Goal: Information Seeking & Learning: Check status

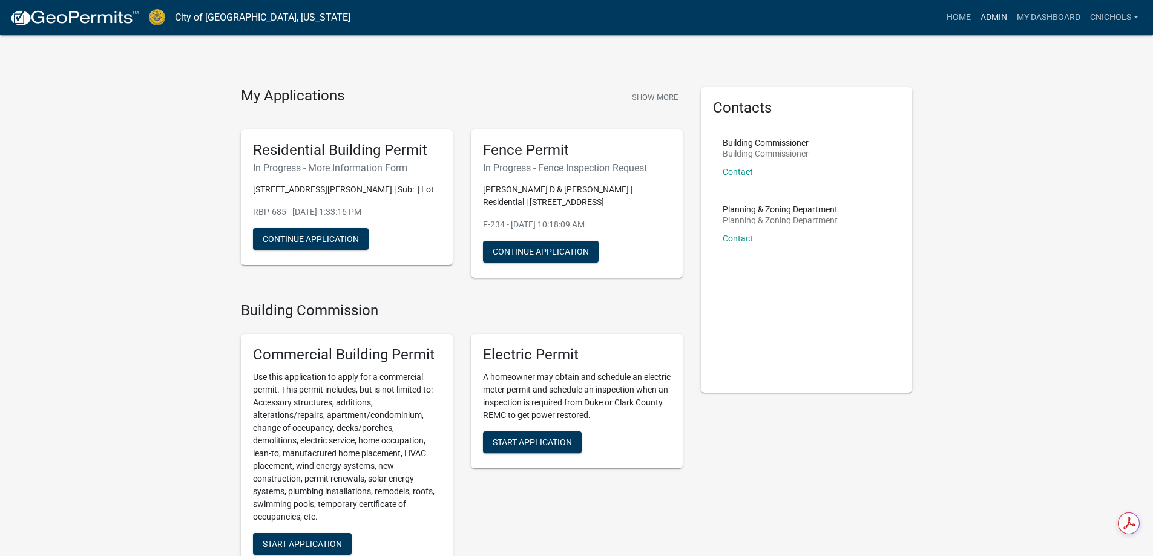
click at [990, 18] on link "Admin" at bounding box center [994, 17] width 36 height 23
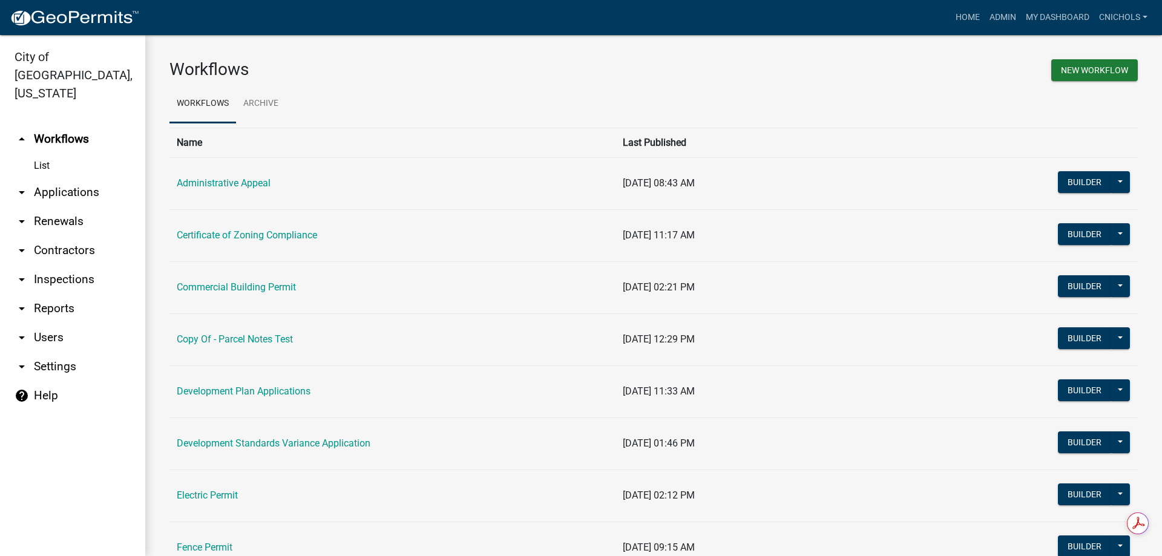
click at [62, 178] on link "arrow_drop_down Applications" at bounding box center [72, 192] width 145 height 29
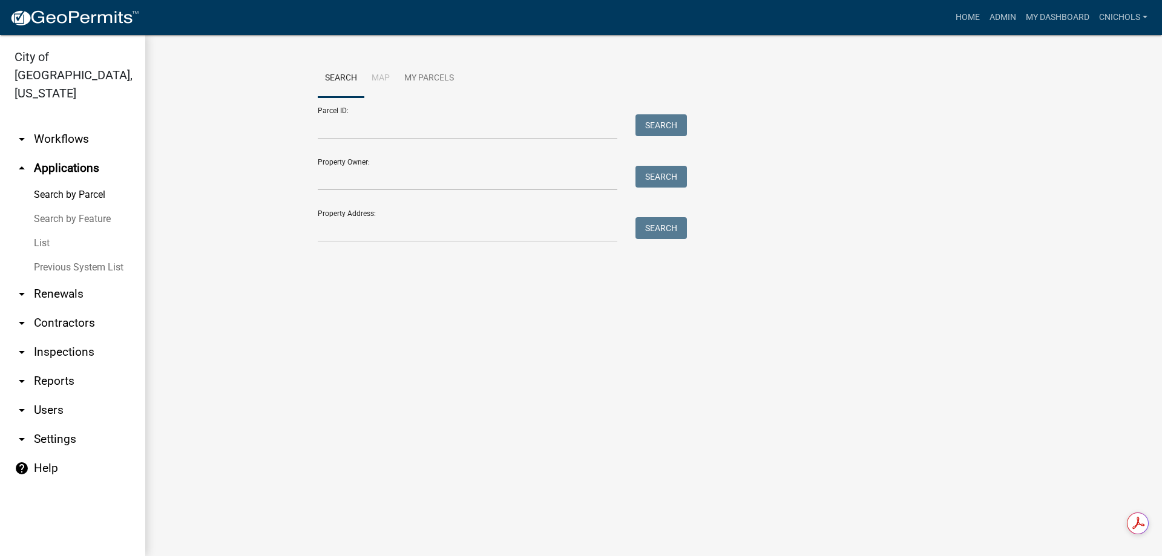
click at [41, 231] on link "List" at bounding box center [72, 243] width 145 height 24
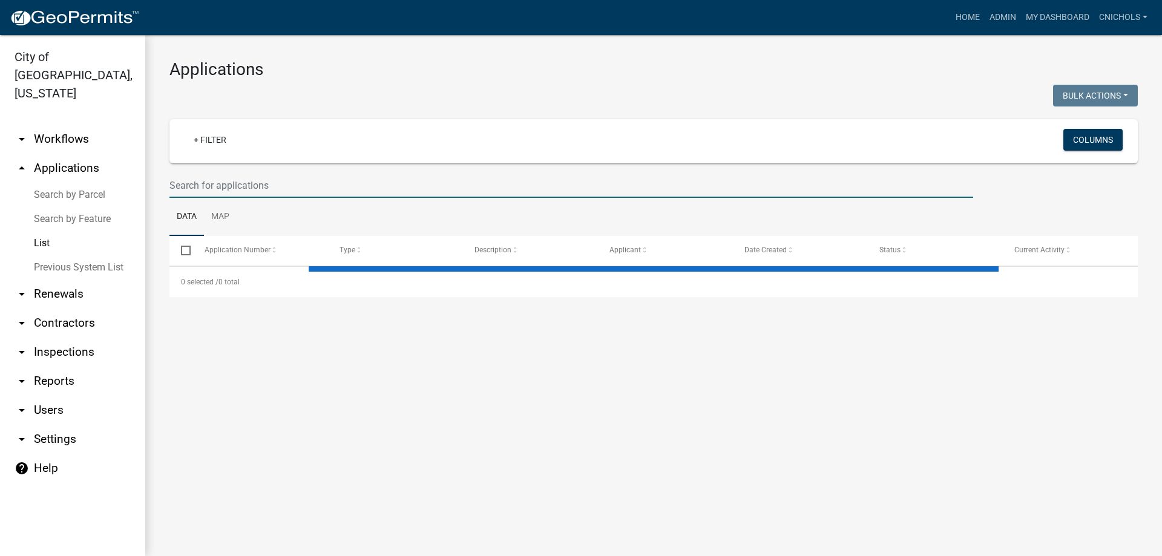
click at [187, 183] on input "text" at bounding box center [572, 185] width 804 height 25
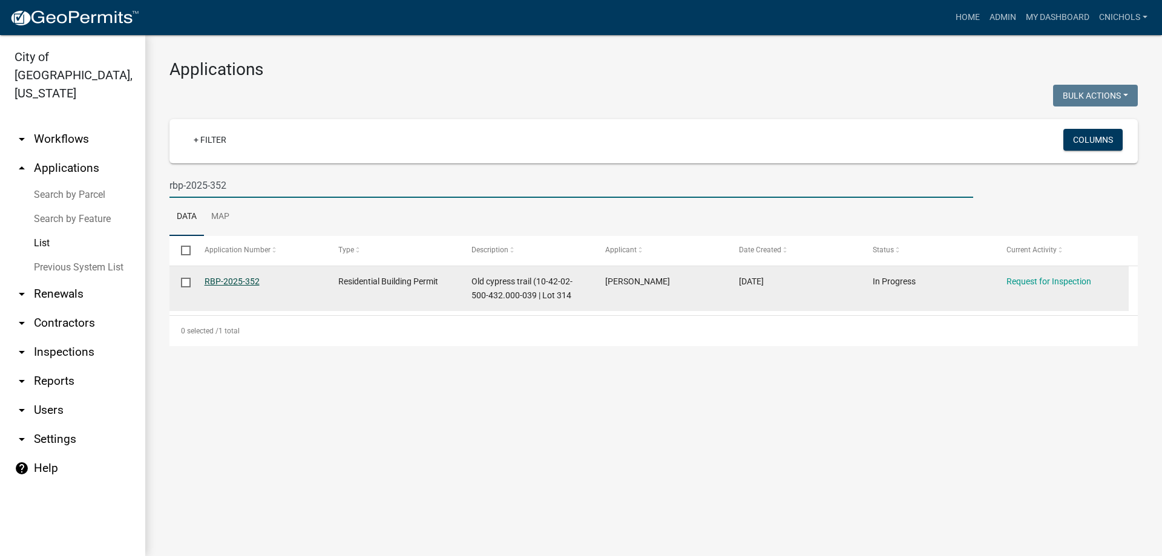
type input "rbp-2025-352"
click at [235, 282] on link "RBP-2025-352" at bounding box center [232, 282] width 55 height 10
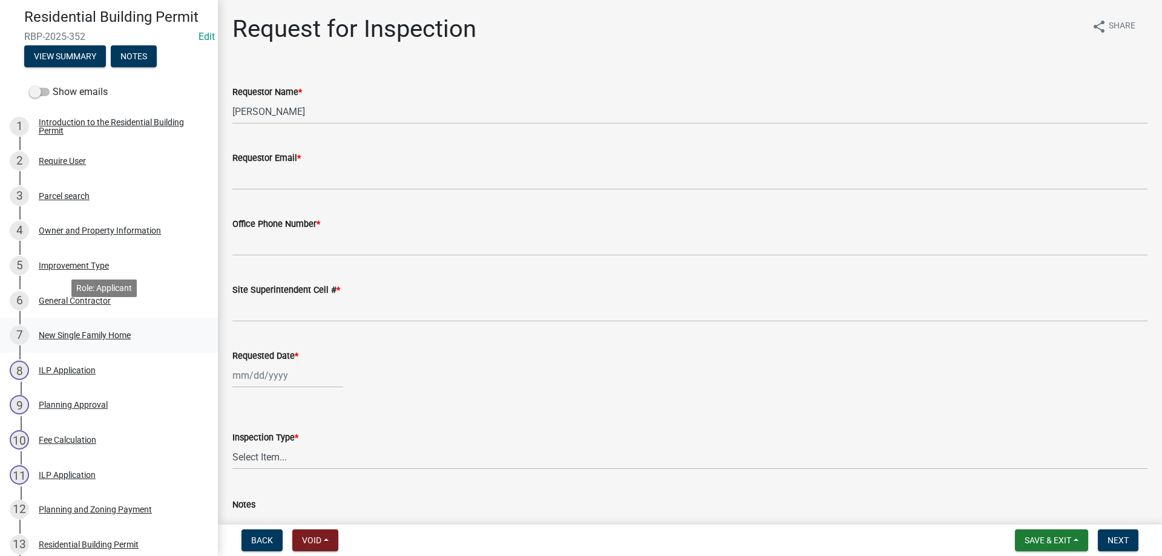
scroll to position [121, 0]
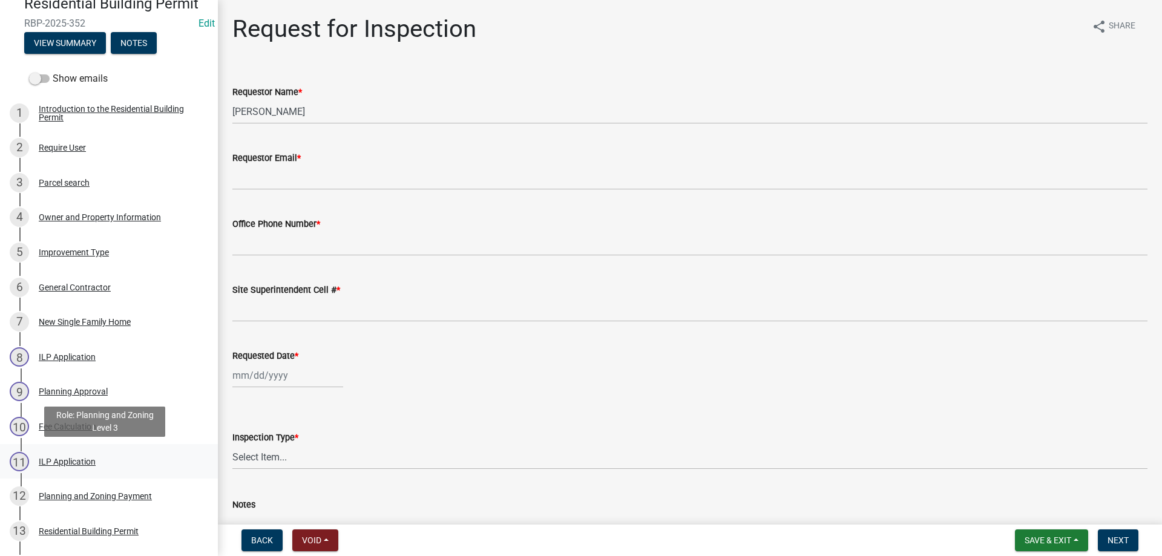
click at [68, 461] on div "ILP Application" at bounding box center [67, 462] width 57 height 8
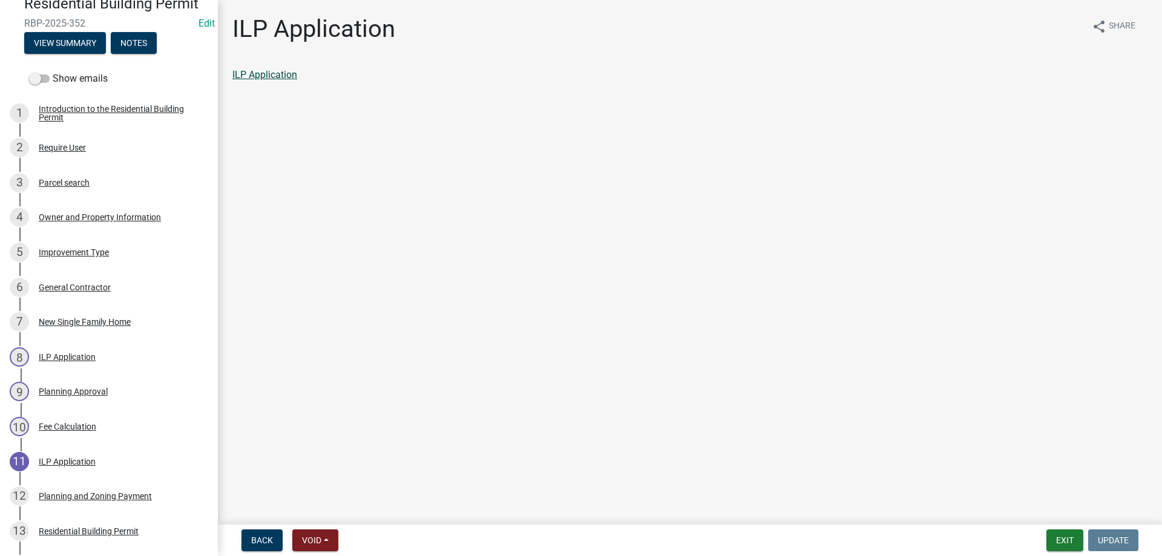
click at [263, 73] on link "ILP Application" at bounding box center [264, 75] width 65 height 12
click at [59, 180] on div "Parcel search" at bounding box center [64, 183] width 51 height 8
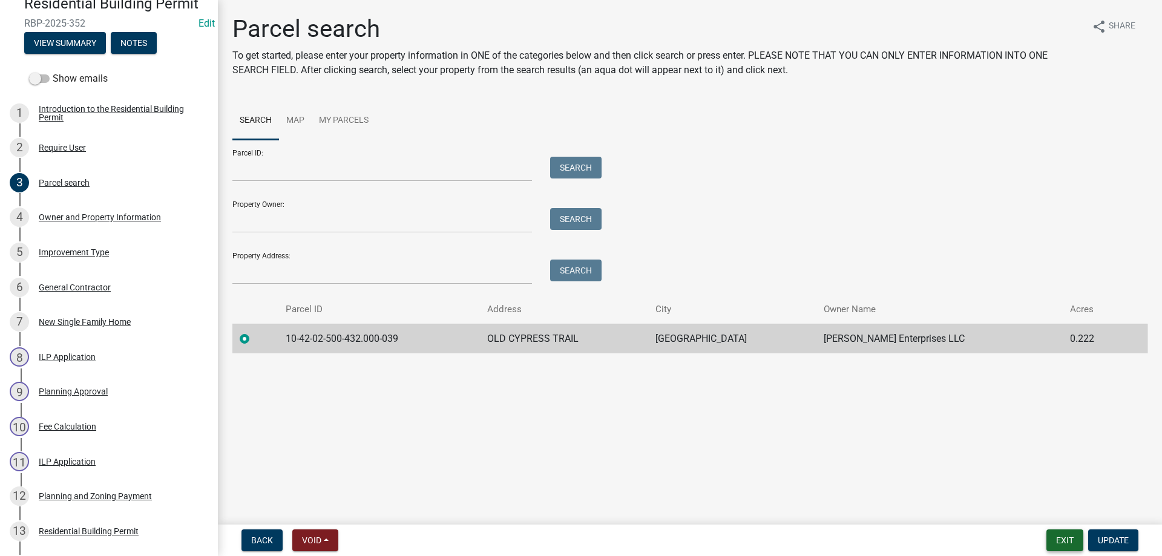
click at [1065, 545] on button "Exit" at bounding box center [1065, 541] width 37 height 22
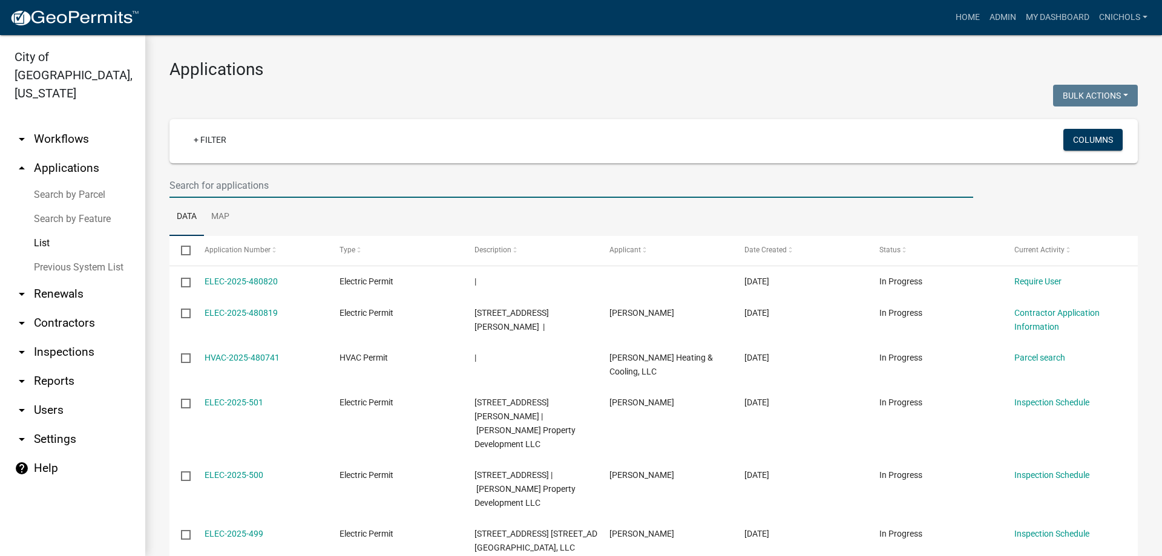
click at [208, 185] on input "text" at bounding box center [572, 185] width 804 height 25
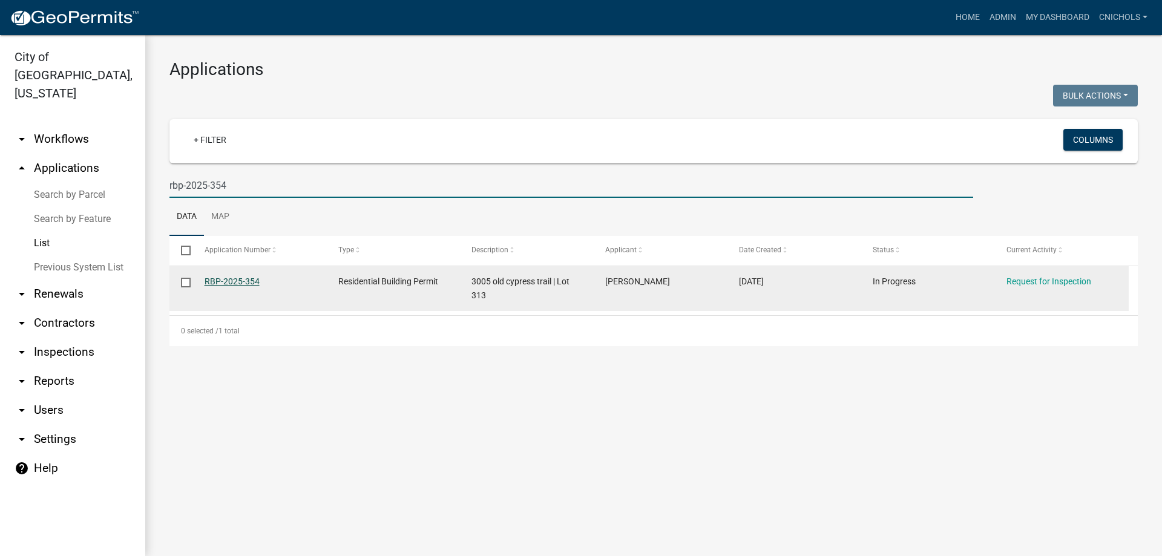
type input "rbp-2025-354"
click at [228, 278] on link "RBP-2025-354" at bounding box center [232, 282] width 55 height 10
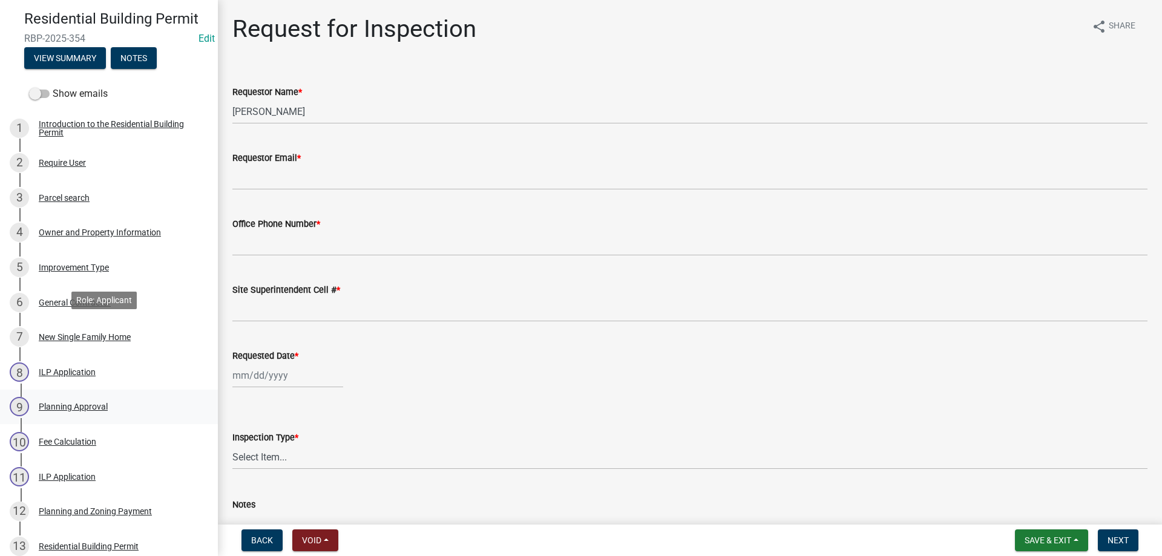
scroll to position [121, 0]
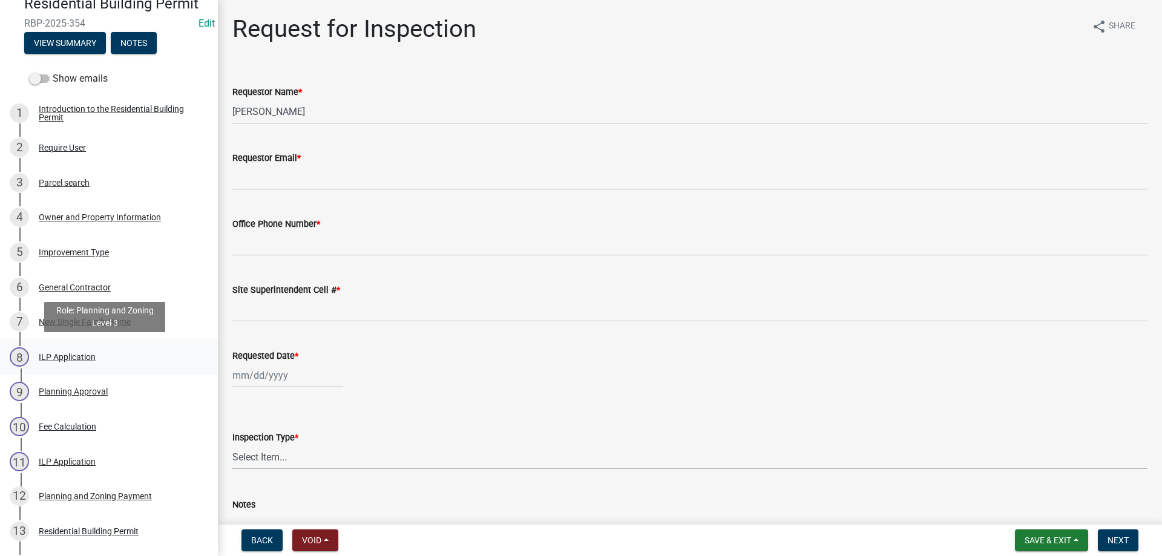
click at [62, 355] on div "ILP Application" at bounding box center [67, 357] width 57 height 8
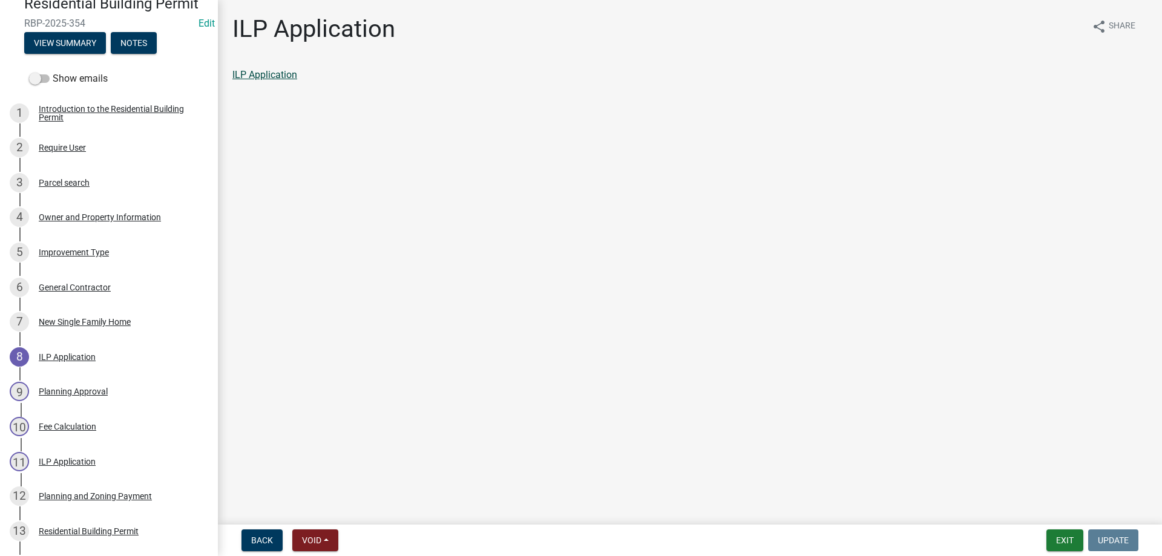
click at [266, 73] on link "ILP Application" at bounding box center [264, 75] width 65 height 12
click at [1064, 541] on button "Exit" at bounding box center [1065, 541] width 37 height 22
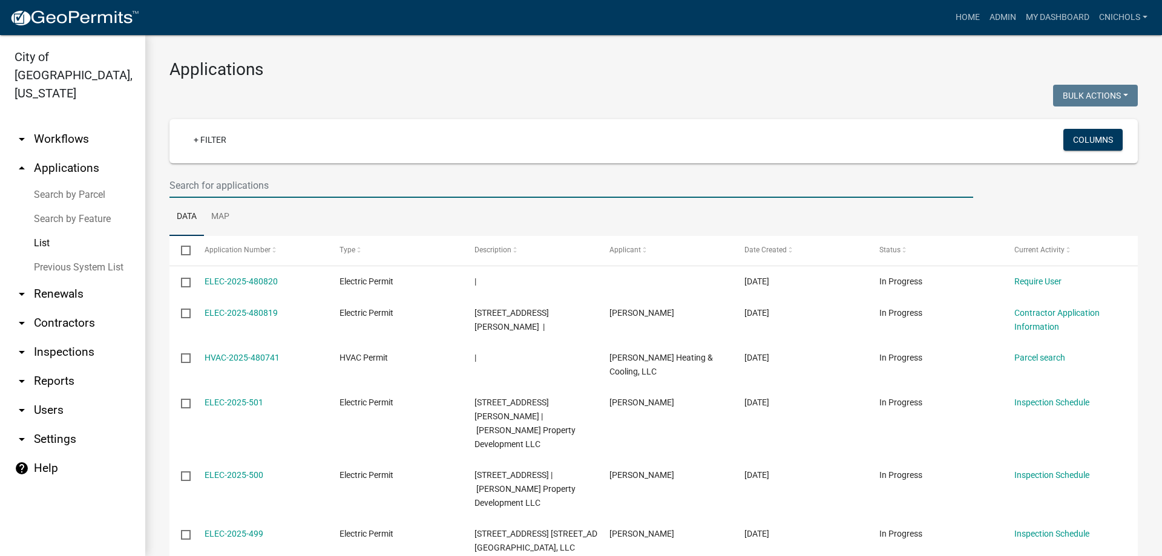
click at [197, 185] on input "text" at bounding box center [572, 185] width 804 height 25
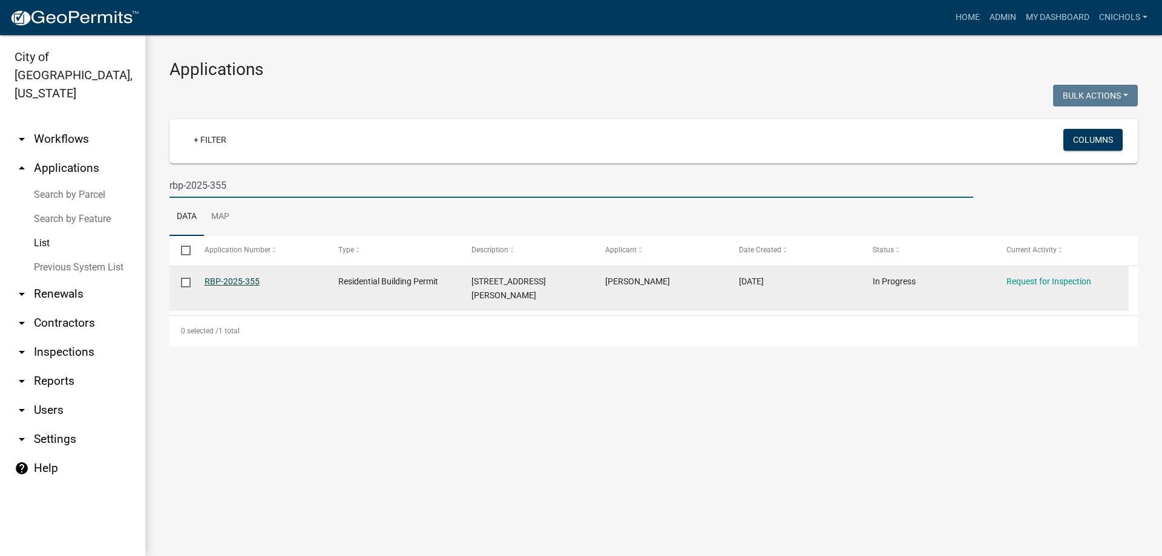
type input "rbp-2025-355"
click at [229, 280] on link "RBP-2025-355" at bounding box center [232, 282] width 55 height 10
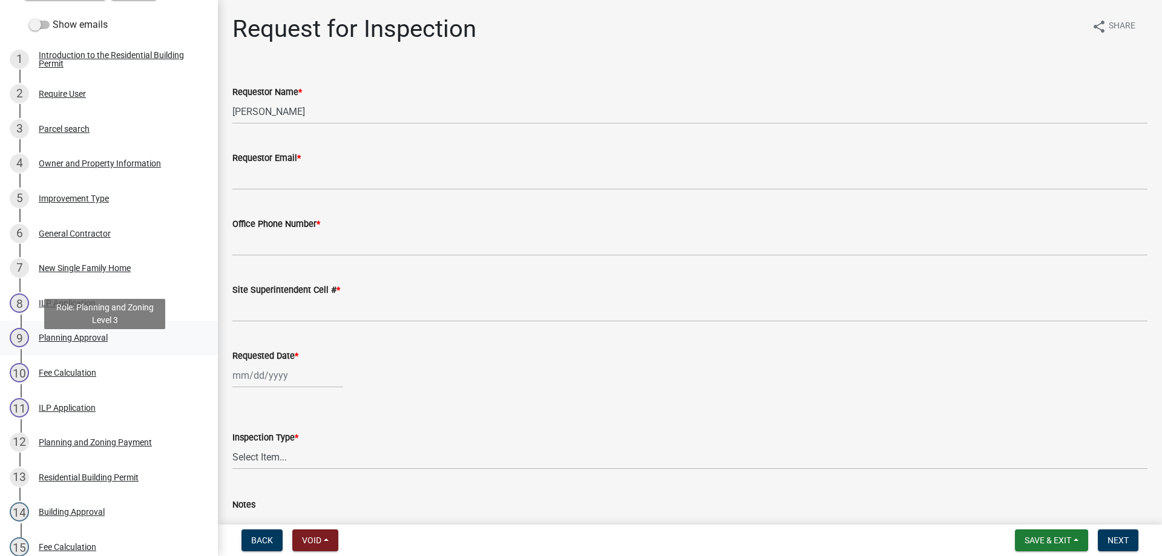
scroll to position [182, 0]
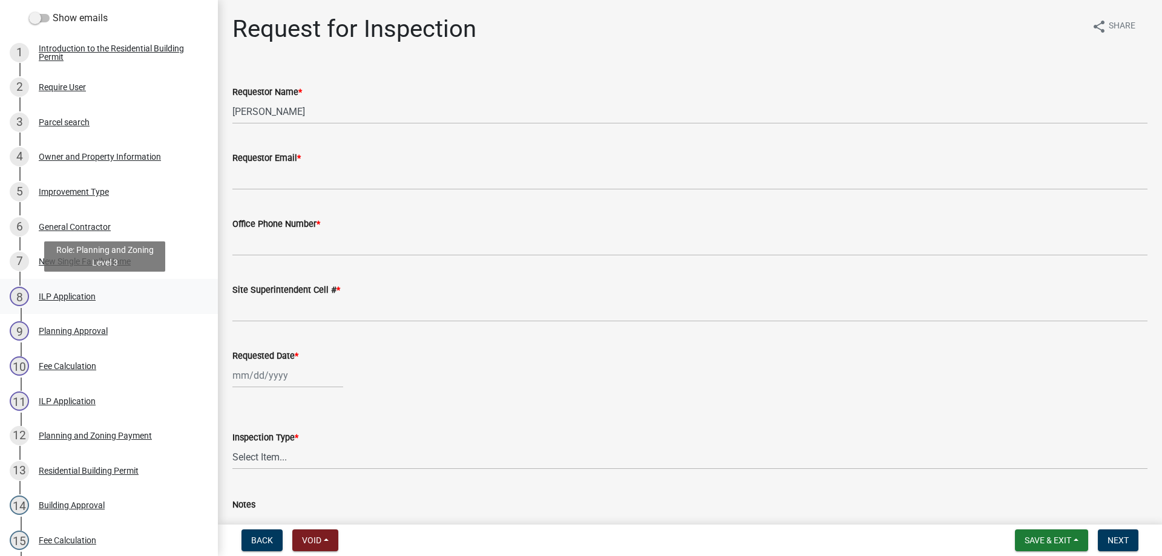
click at [69, 295] on div "ILP Application" at bounding box center [67, 296] width 57 height 8
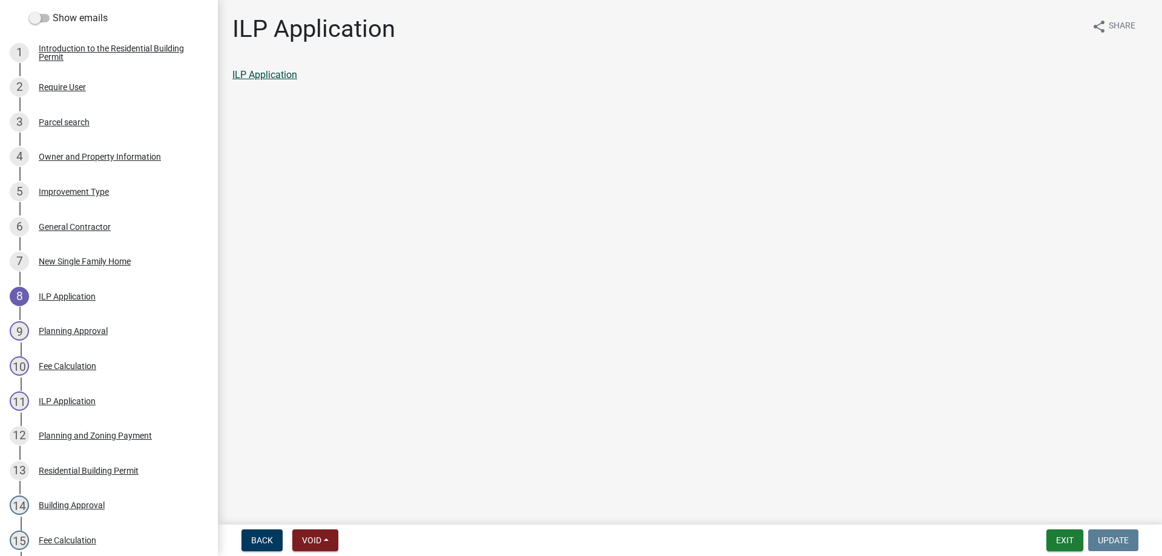
click at [271, 74] on link "ILP Application" at bounding box center [264, 75] width 65 height 12
click at [1062, 539] on button "Exit" at bounding box center [1065, 541] width 37 height 22
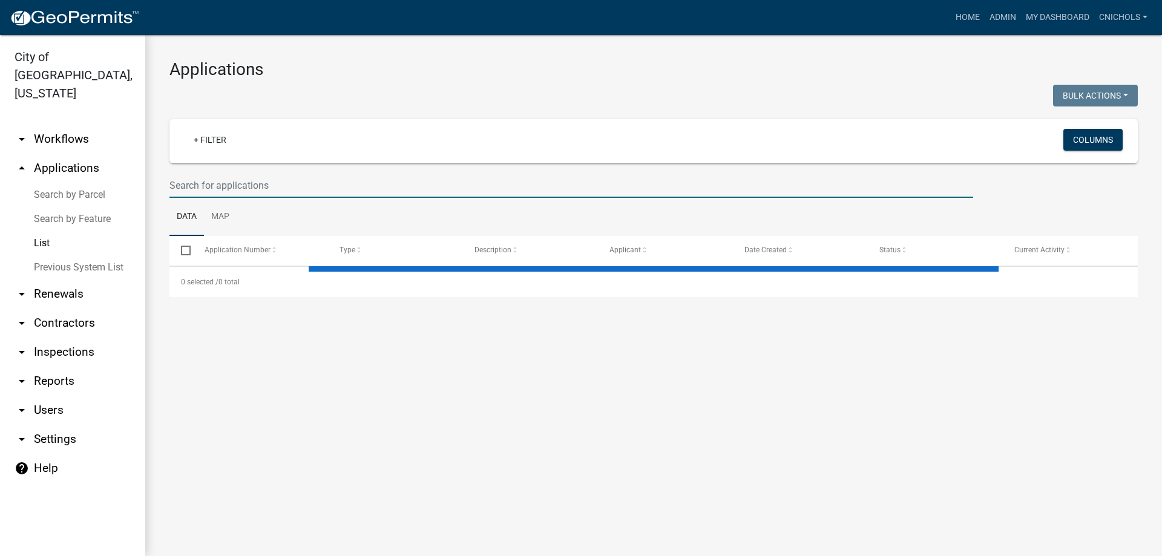
click at [192, 184] on input "text" at bounding box center [572, 185] width 804 height 25
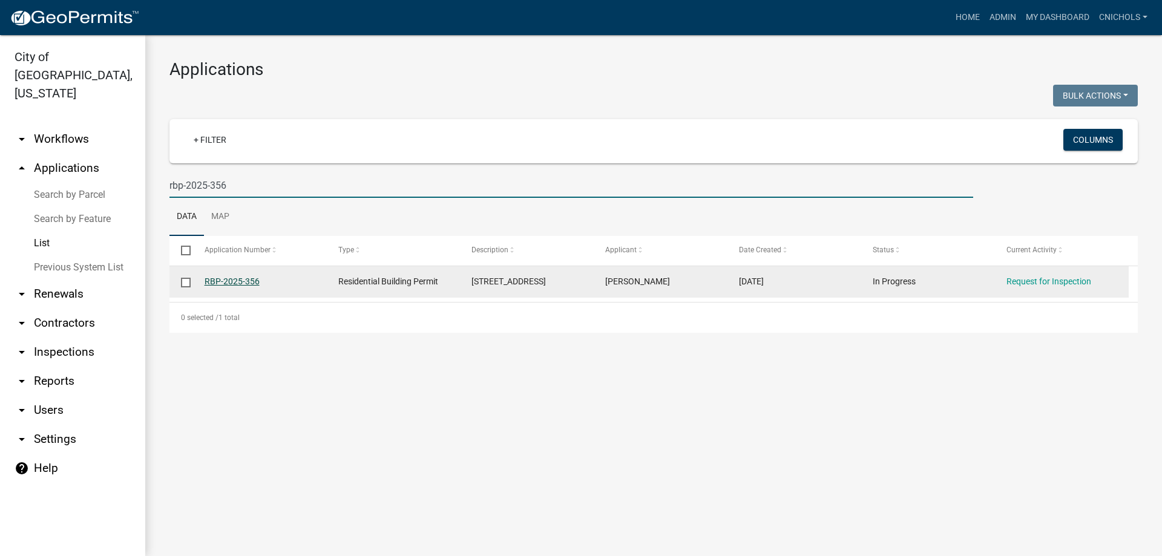
type input "rbp-2025-356"
click at [246, 280] on link "RBP-2025-356" at bounding box center [232, 282] width 55 height 10
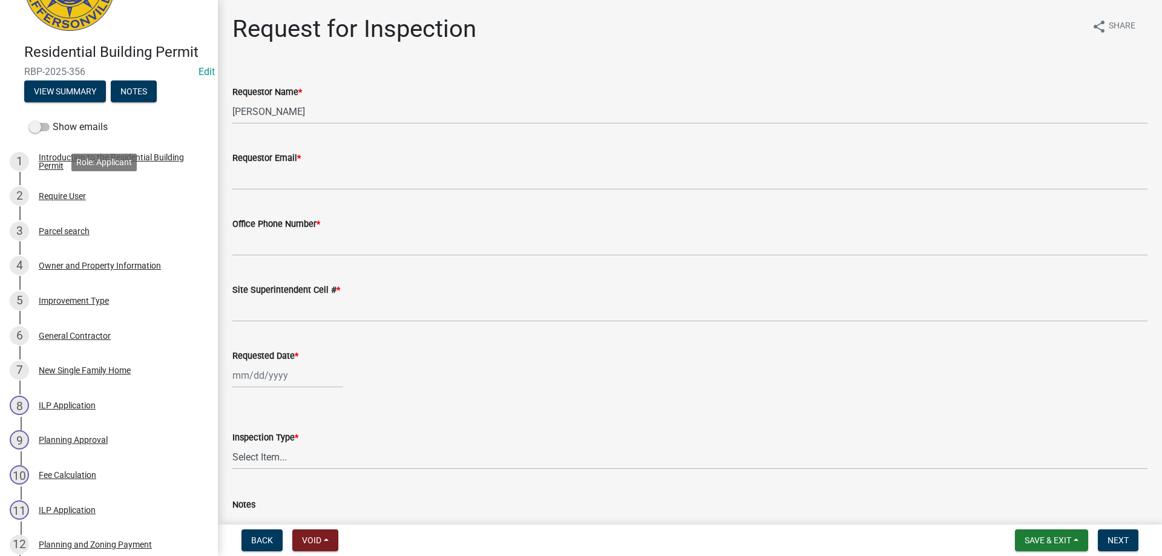
scroll to position [121, 0]
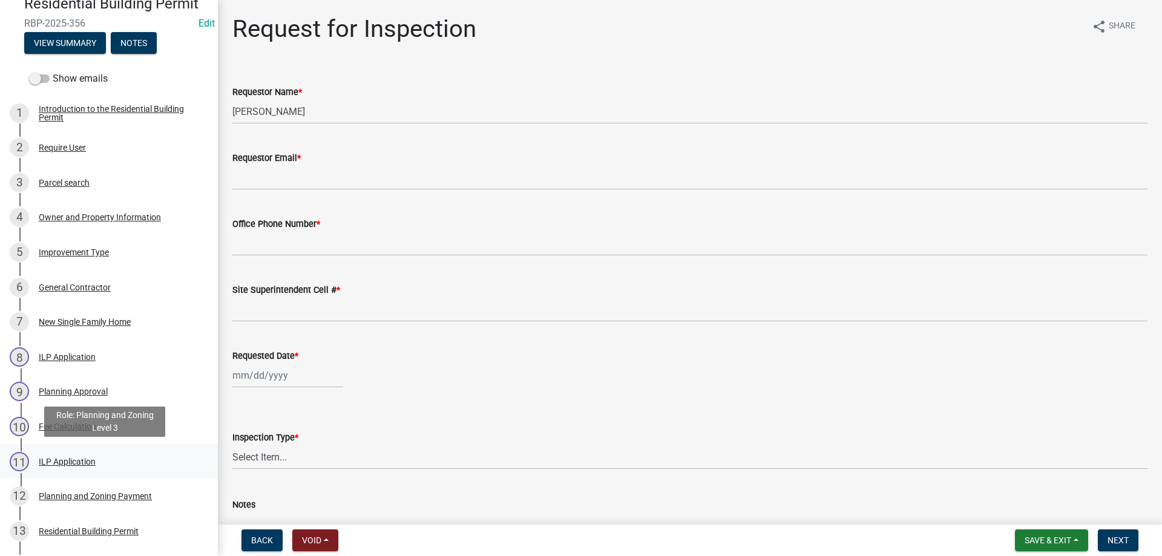
click at [58, 461] on div "ILP Application" at bounding box center [67, 462] width 57 height 8
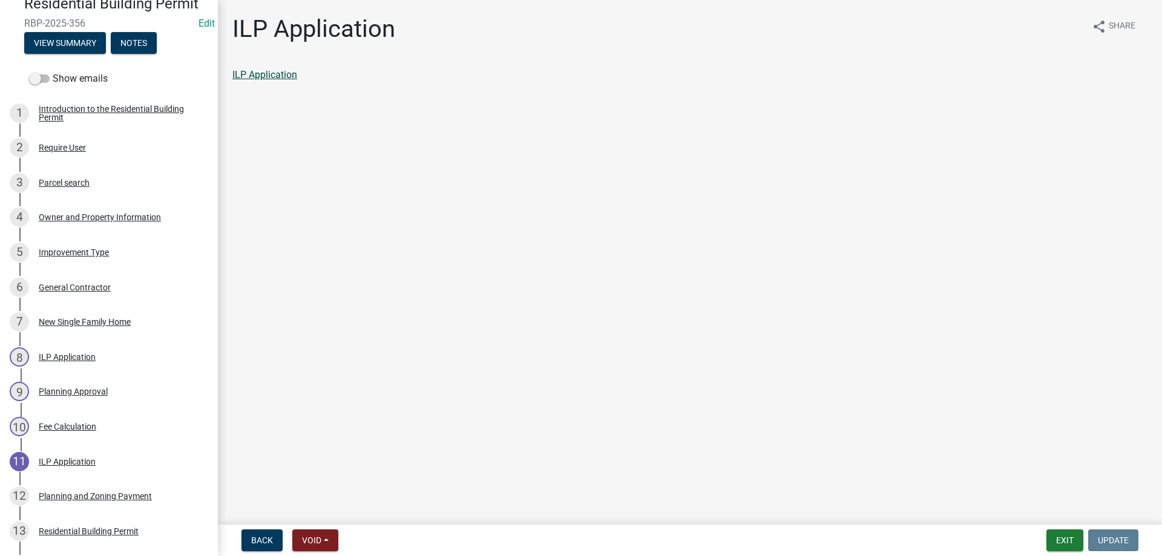
click at [265, 76] on link "ILP Application" at bounding box center [264, 75] width 65 height 12
click at [1071, 540] on button "Exit" at bounding box center [1065, 541] width 37 height 22
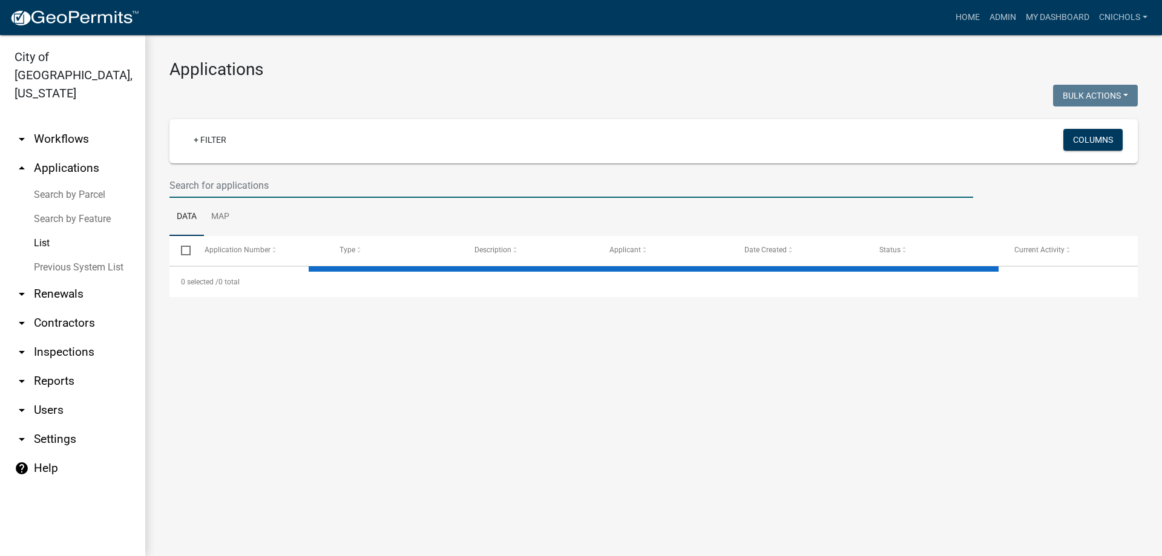
click at [202, 186] on input "text" at bounding box center [572, 185] width 804 height 25
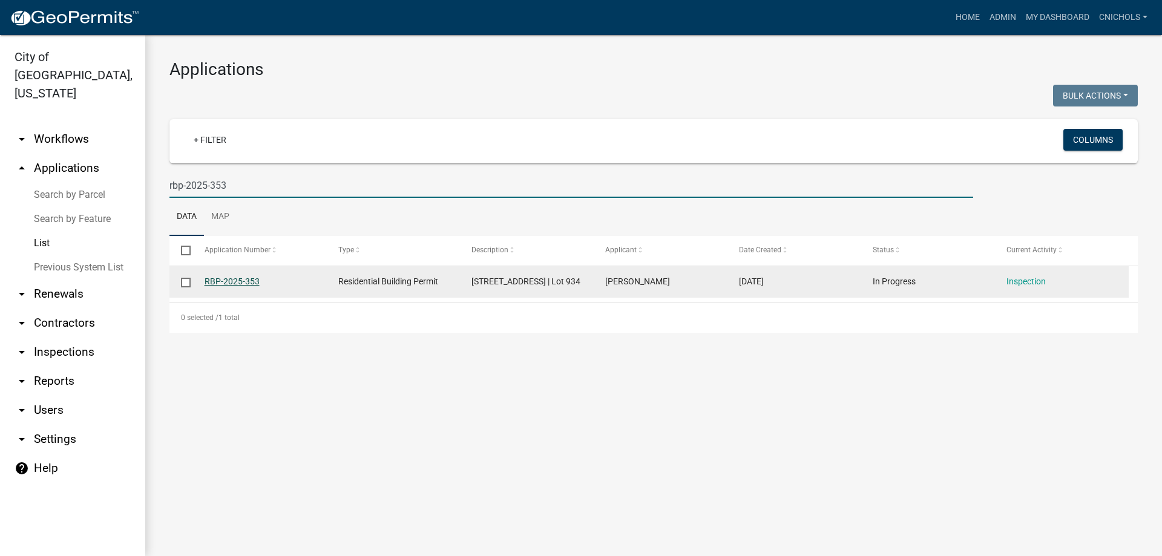
type input "rbp-2025-353"
click at [227, 281] on link "RBP-2025-353" at bounding box center [232, 282] width 55 height 10
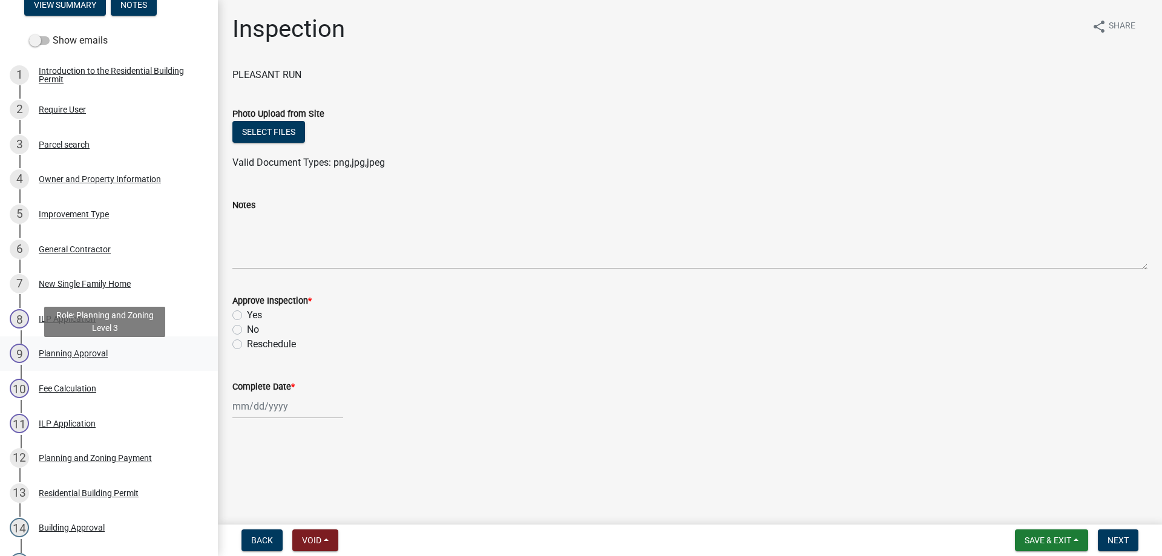
scroll to position [182, 0]
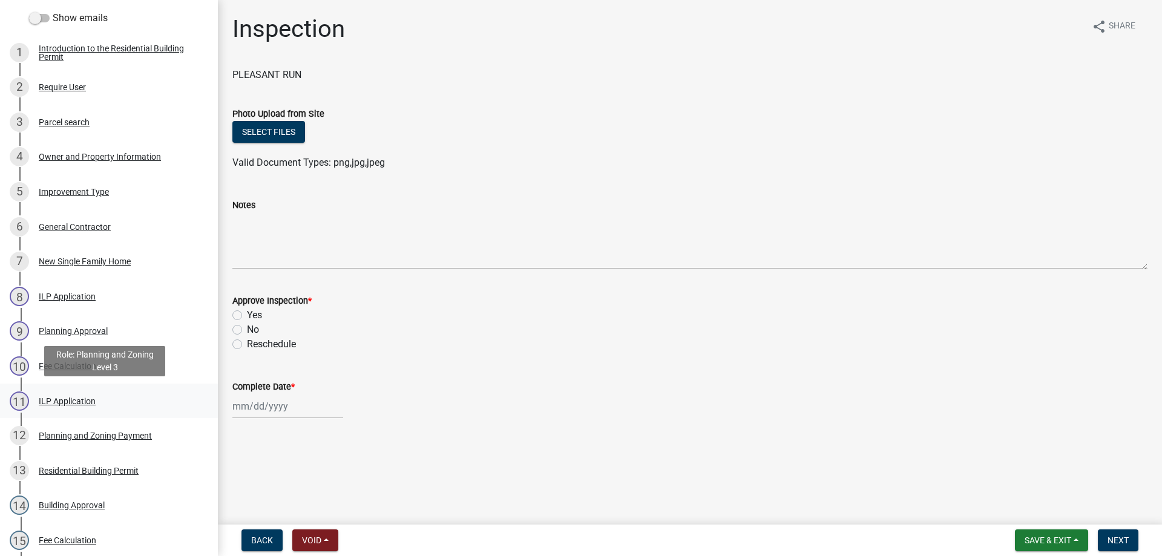
click at [64, 398] on div "ILP Application" at bounding box center [67, 401] width 57 height 8
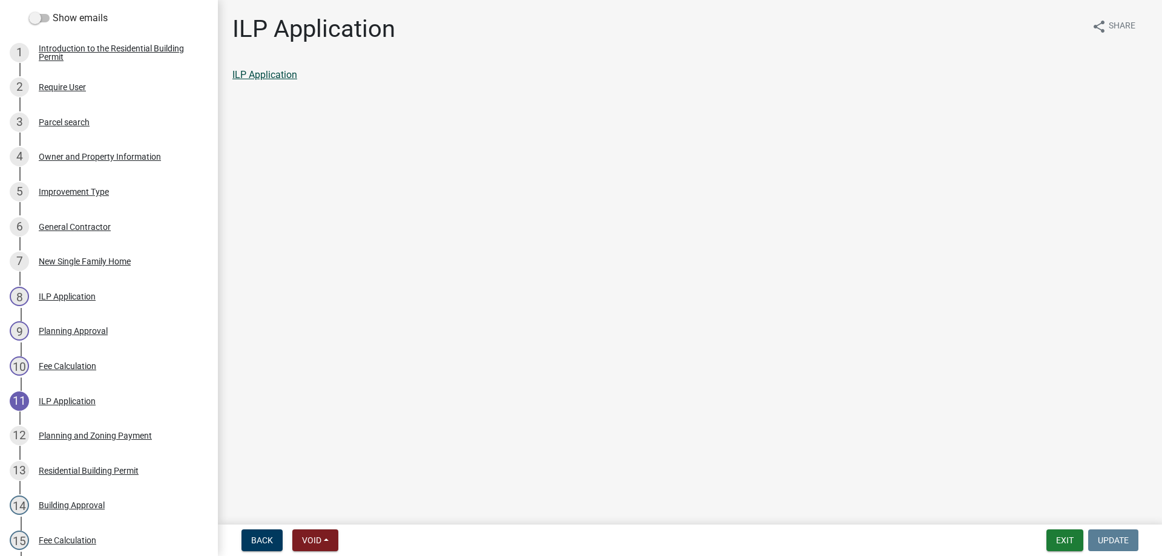
click at [274, 73] on link "ILP Application" at bounding box center [264, 75] width 65 height 12
click at [1069, 533] on button "Exit" at bounding box center [1065, 541] width 37 height 22
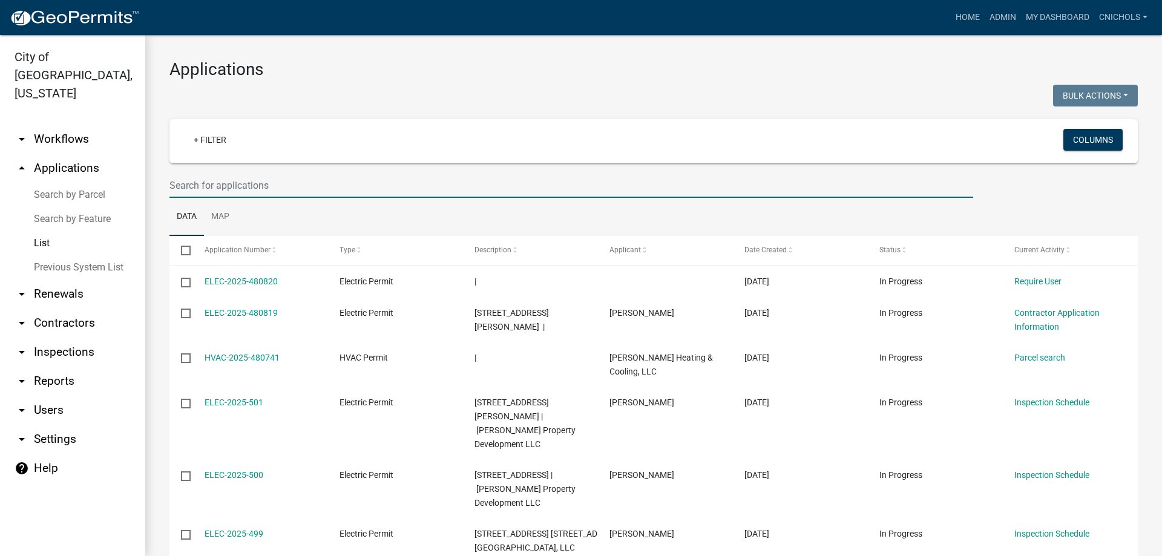
click at [200, 180] on input "text" at bounding box center [572, 185] width 804 height 25
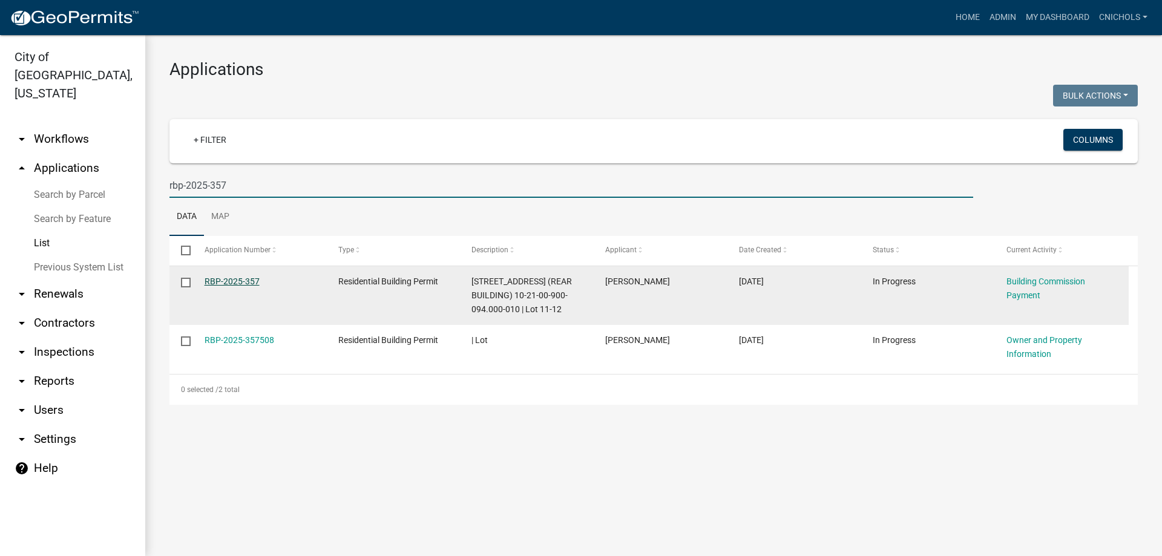
type input "rbp-2025-357"
click at [234, 281] on link "RBP-2025-357" at bounding box center [232, 282] width 55 height 10
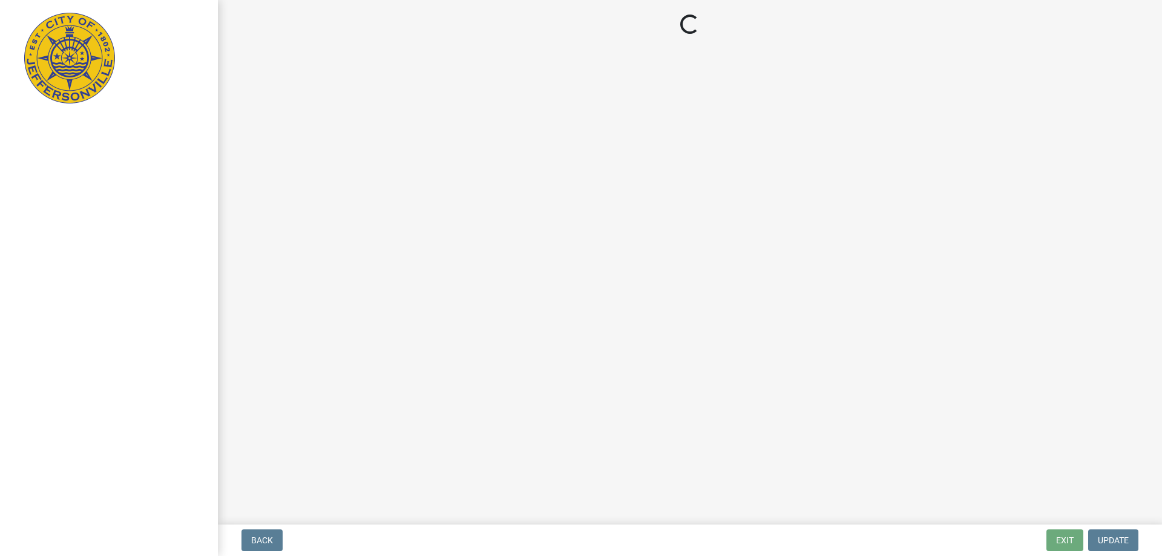
select select "3: 3"
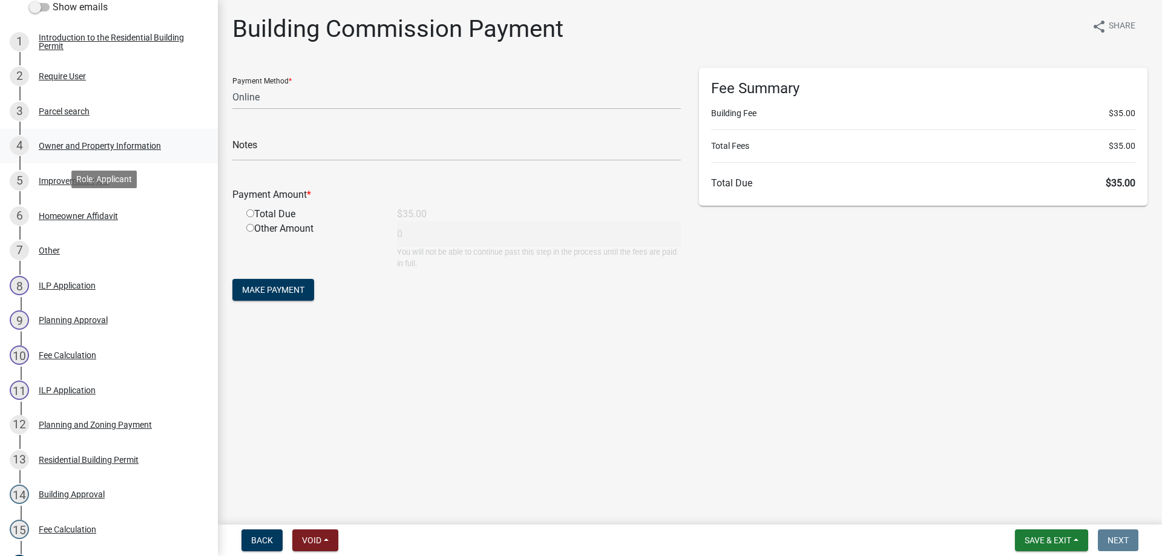
scroll to position [242, 0]
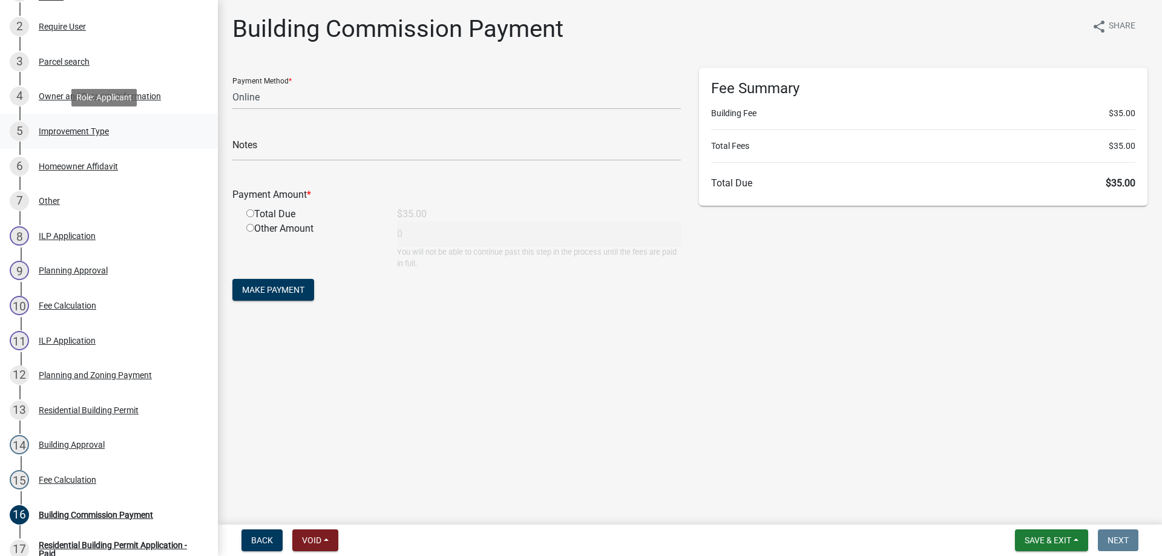
click at [71, 128] on div "Improvement Type" at bounding box center [74, 131] width 70 height 8
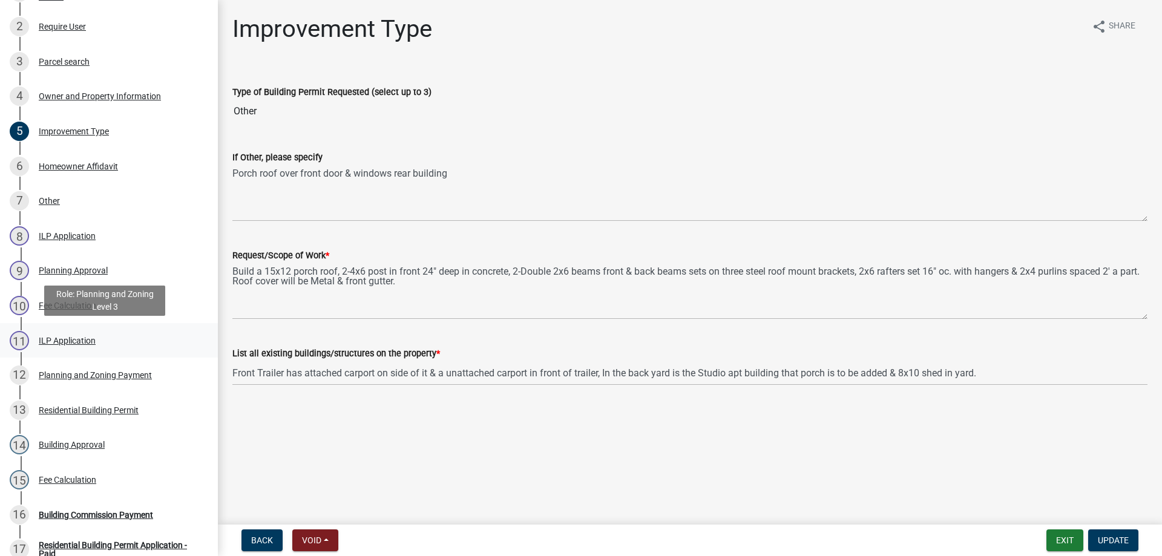
click at [64, 340] on div "ILP Application" at bounding box center [67, 341] width 57 height 8
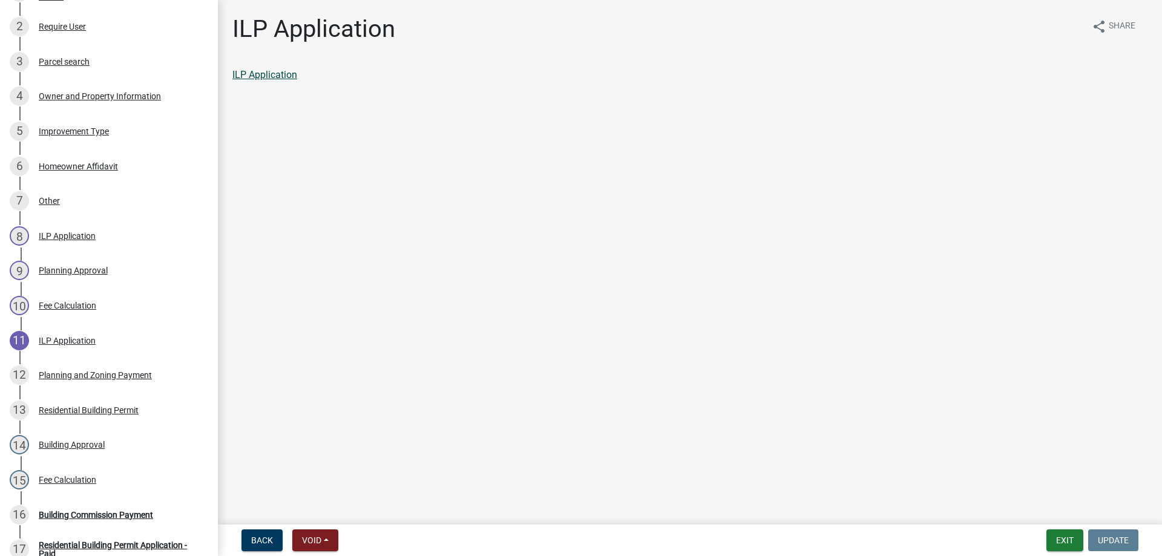
click at [268, 76] on link "ILP Application" at bounding box center [264, 75] width 65 height 12
click at [1058, 538] on button "Exit" at bounding box center [1065, 541] width 37 height 22
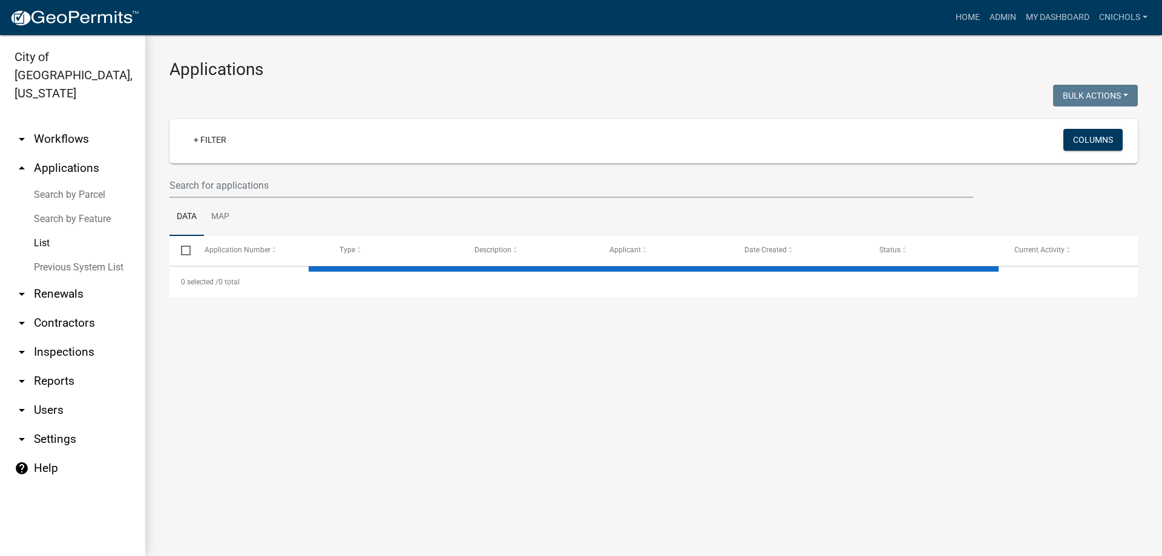
click at [42, 367] on link "arrow_drop_down Reports" at bounding box center [72, 381] width 145 height 29
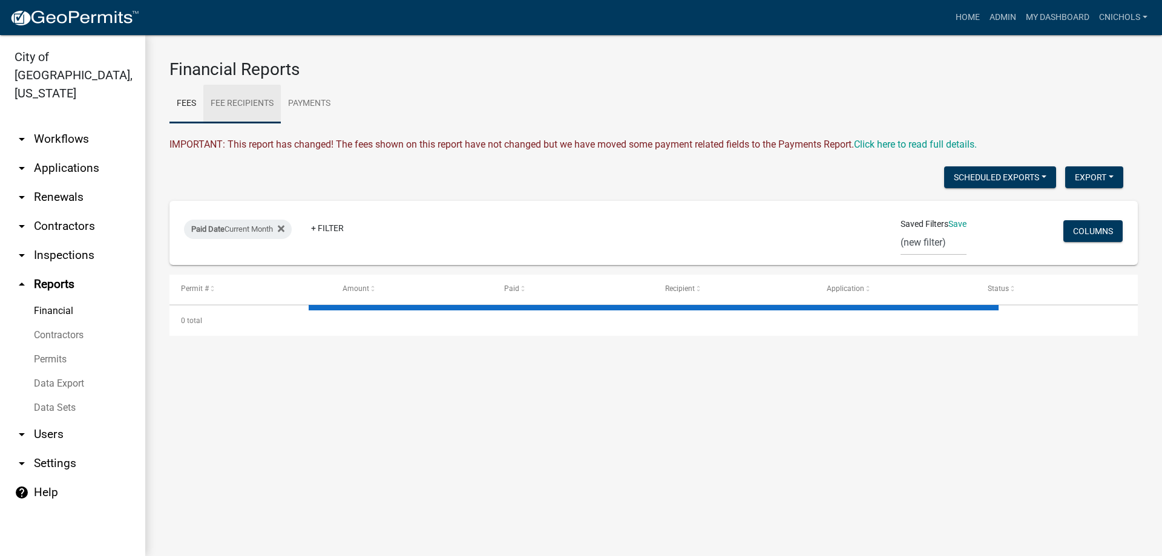
click at [256, 100] on link "Fee Recipients" at bounding box center [241, 104] width 77 height 39
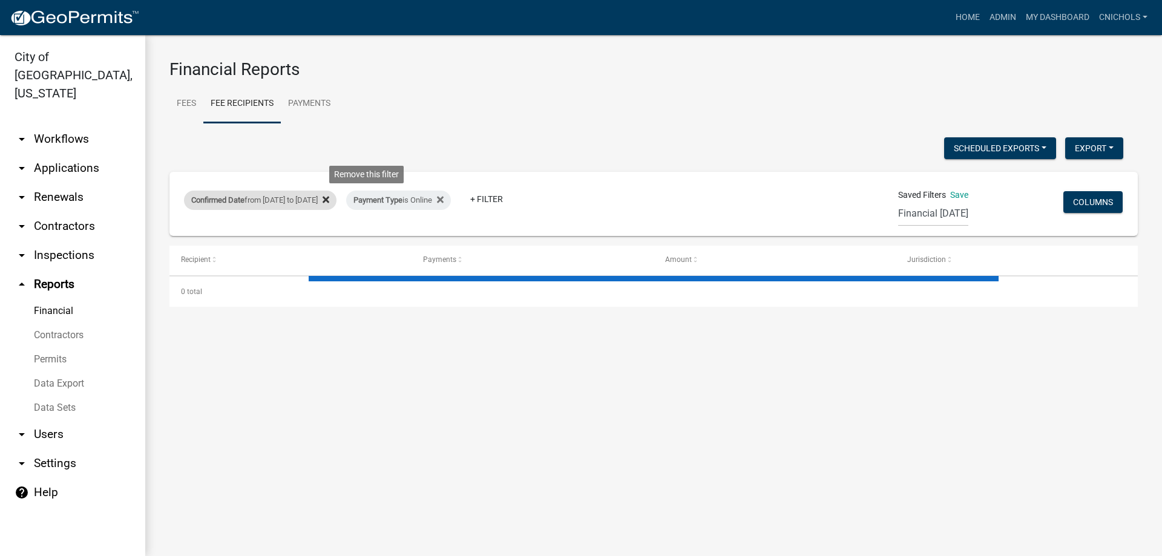
click at [329, 196] on icon at bounding box center [326, 200] width 7 height 10
click at [278, 197] on icon at bounding box center [278, 200] width 7 height 10
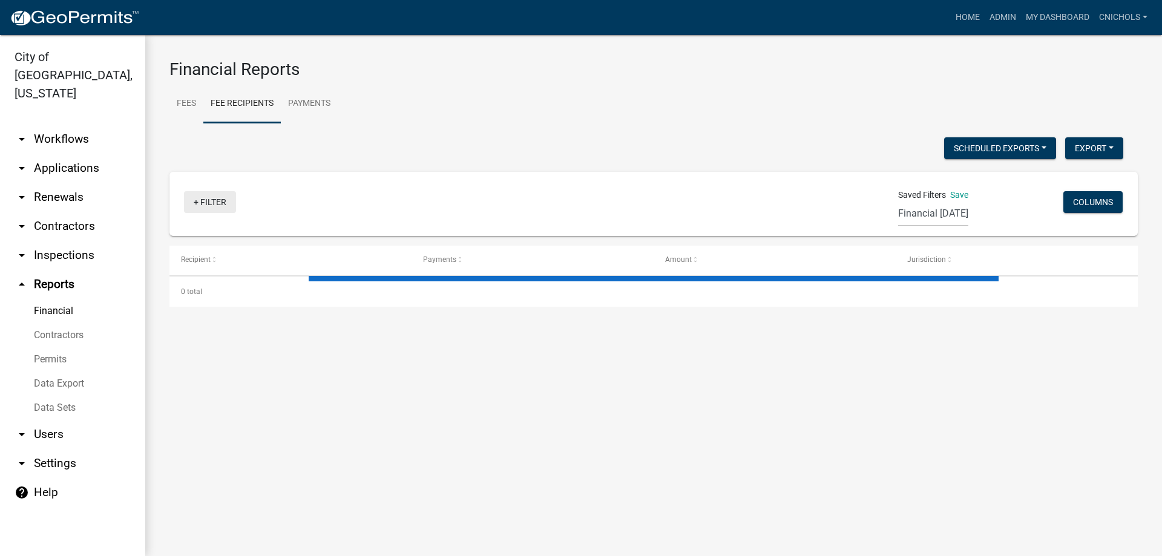
click at [204, 200] on link "+ Filter" at bounding box center [210, 202] width 52 height 22
click at [205, 322] on li "Confirmed Date" at bounding box center [212, 323] width 111 height 28
click at [227, 250] on body "Internet Explorer does NOT work with GeoPermits. Get a new browser for more sec…" at bounding box center [581, 278] width 1162 height 556
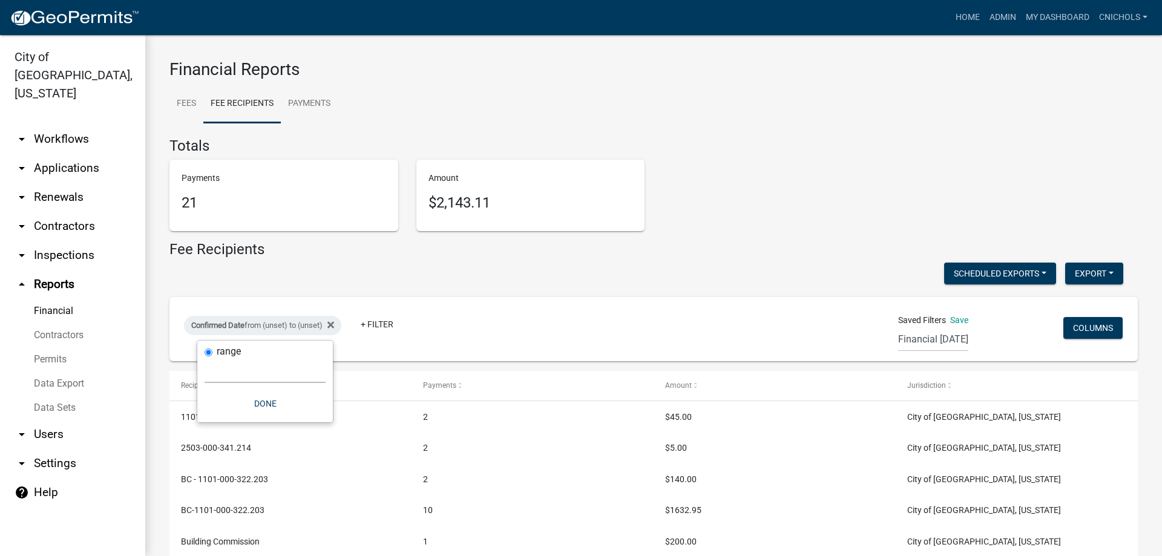
select select "custom"
click at [205, 358] on select "[DATE] [DATE] Current Week Previous Week Current Month Last Month Current Calen…" at bounding box center [265, 370] width 121 height 25
click at [321, 416] on input "date" at bounding box center [265, 422] width 121 height 25
type input "[DATE]"
click at [326, 473] on input "date" at bounding box center [273, 473] width 121 height 25
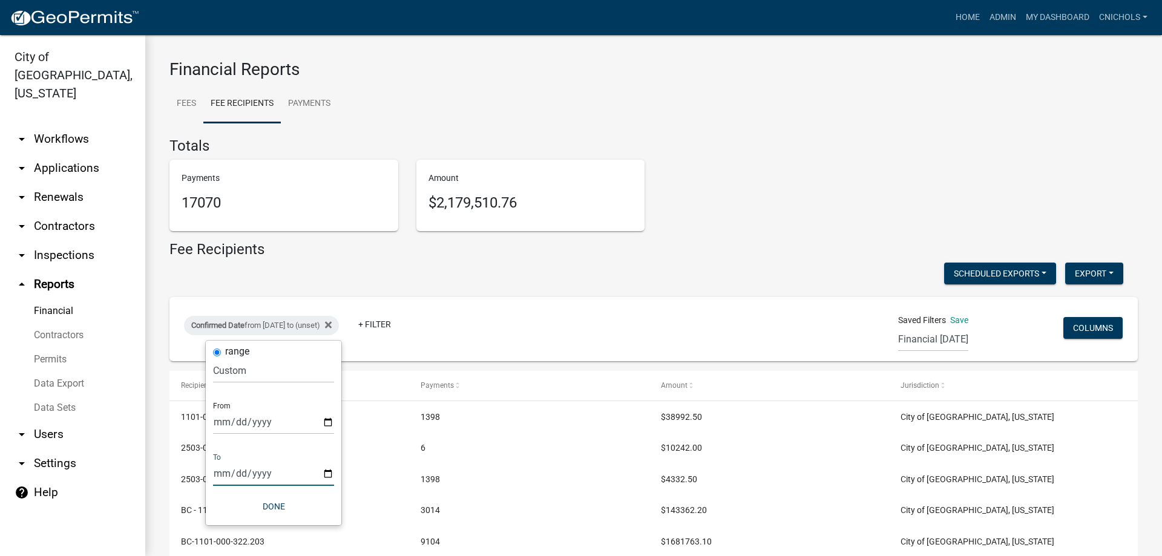
type input "[DATE]"
click at [280, 504] on button "Done" at bounding box center [282, 507] width 121 height 22
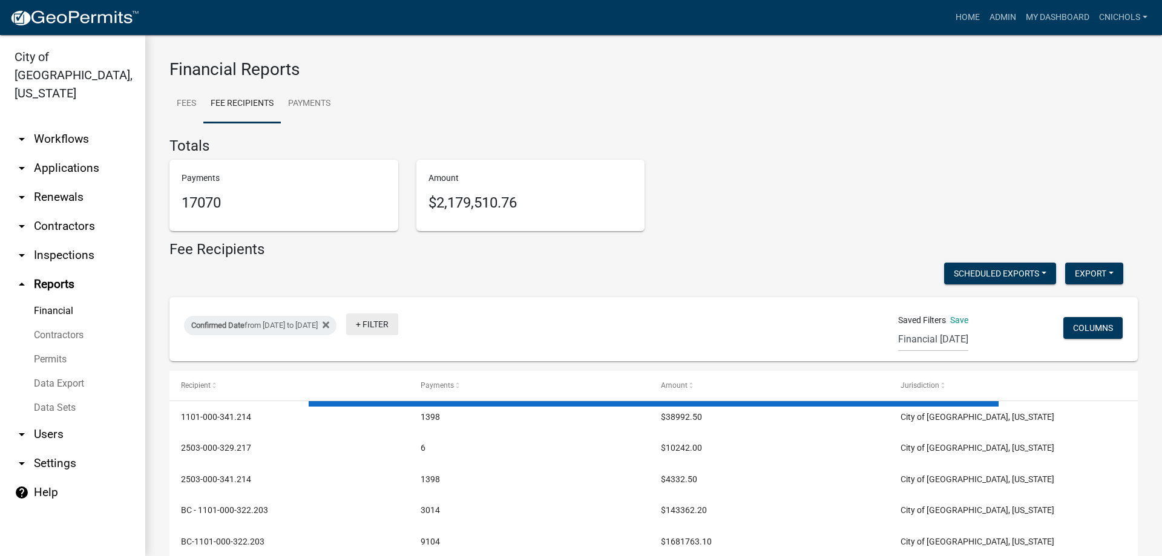
click at [398, 320] on link "+ Filter" at bounding box center [372, 325] width 52 height 22
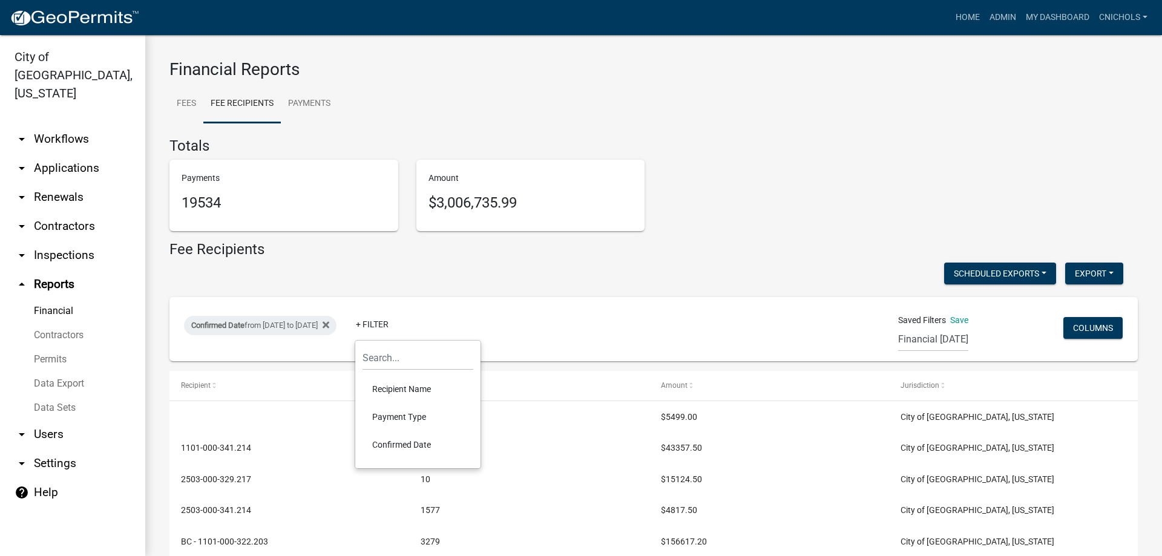
click at [407, 415] on li "Payment Type" at bounding box center [418, 417] width 111 height 28
click at [392, 374] on select "Select an option Online CreditCardPOS Check Cash" at bounding box center [427, 370] width 121 height 25
select select "Online"
click at [383, 358] on select "Select an option Online CreditCardPOS Check Cash" at bounding box center [427, 370] width 121 height 25
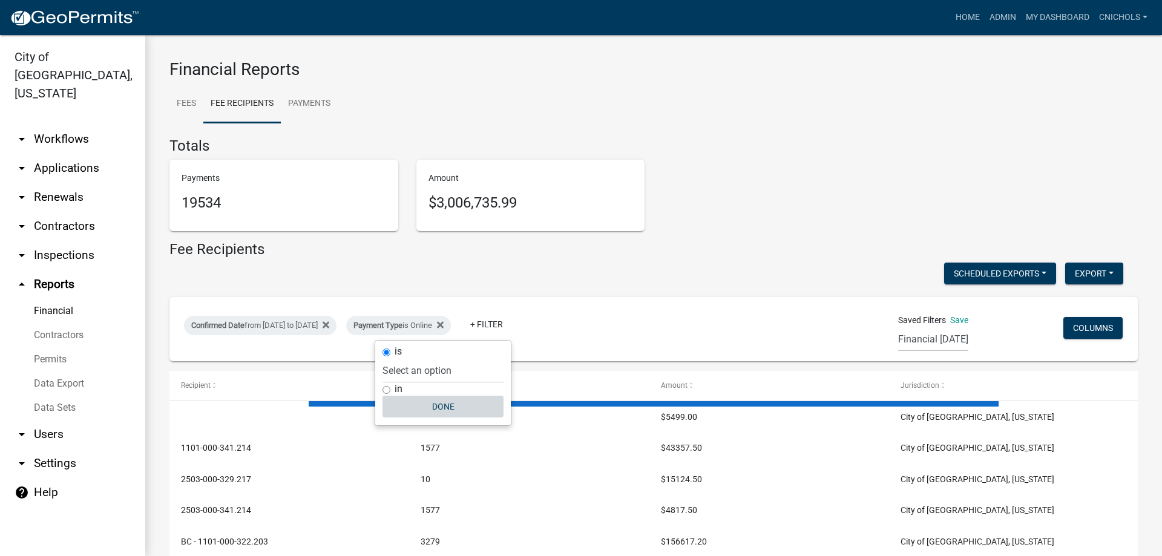
click at [454, 403] on button "Done" at bounding box center [443, 407] width 121 height 22
